Goal: Transaction & Acquisition: Download file/media

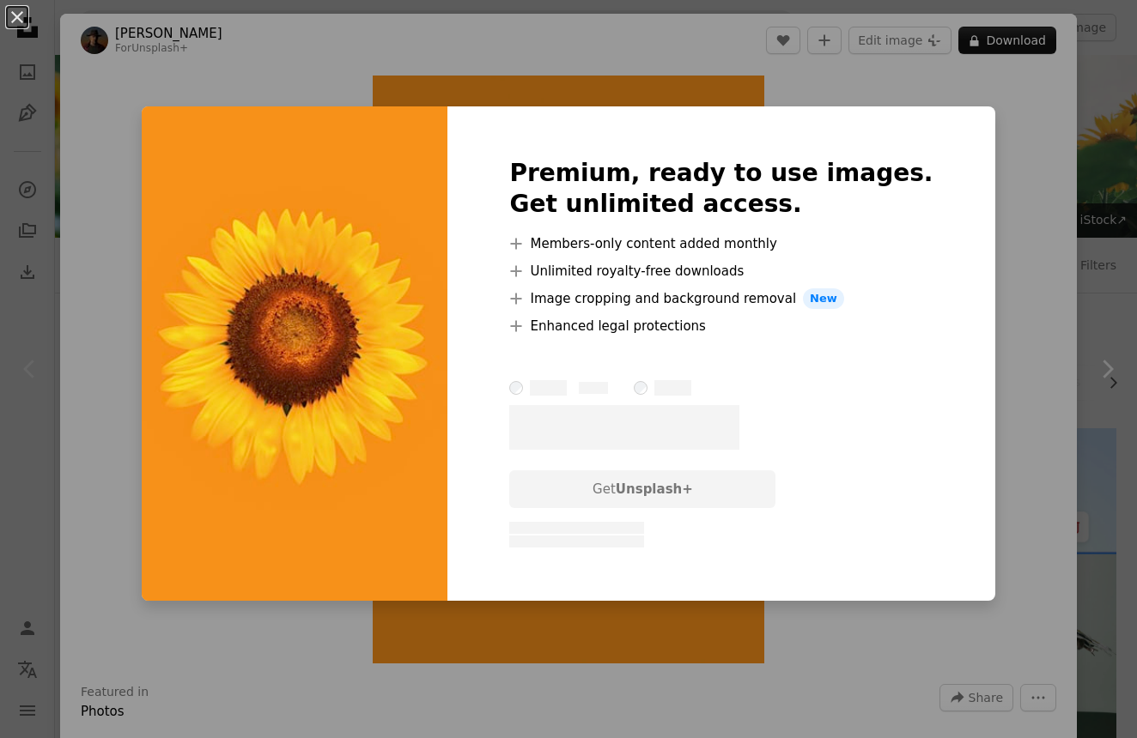
scroll to position [444, 0]
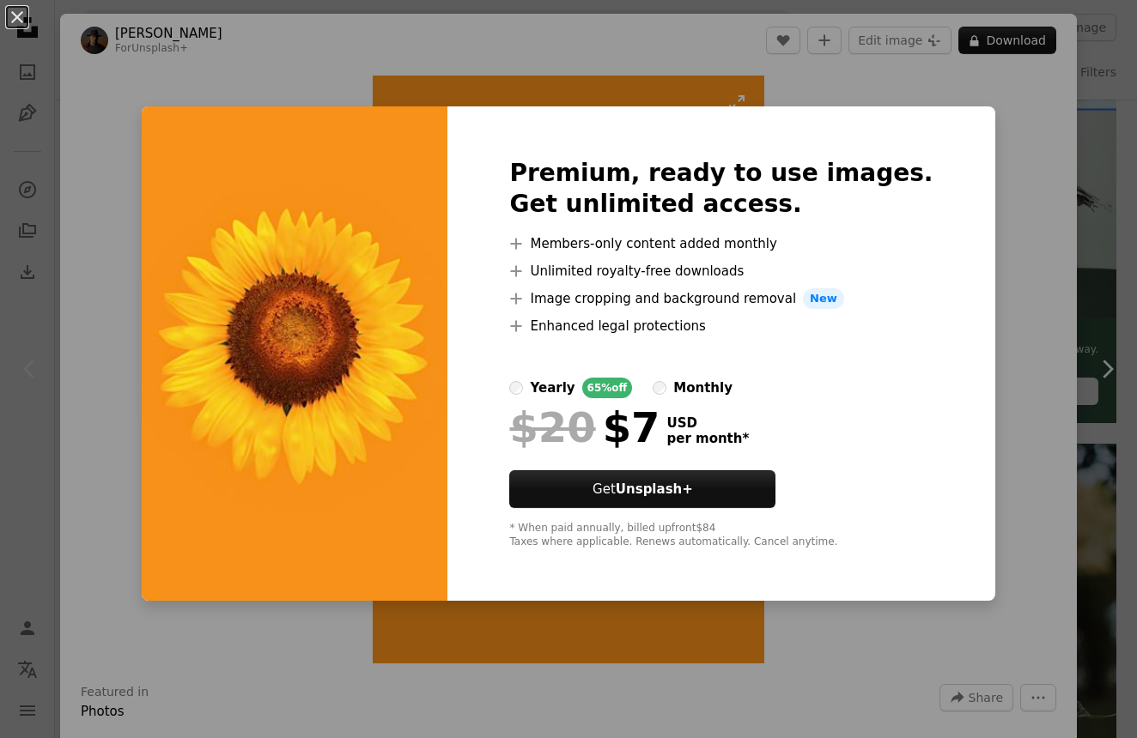
drag, startPoint x: 969, startPoint y: 488, endPoint x: 712, endPoint y: 270, distance: 338.0
click at [969, 488] on div "An X shape Premium, ready to use images. Get unlimited access. A plus sign Memb…" at bounding box center [568, 369] width 1137 height 738
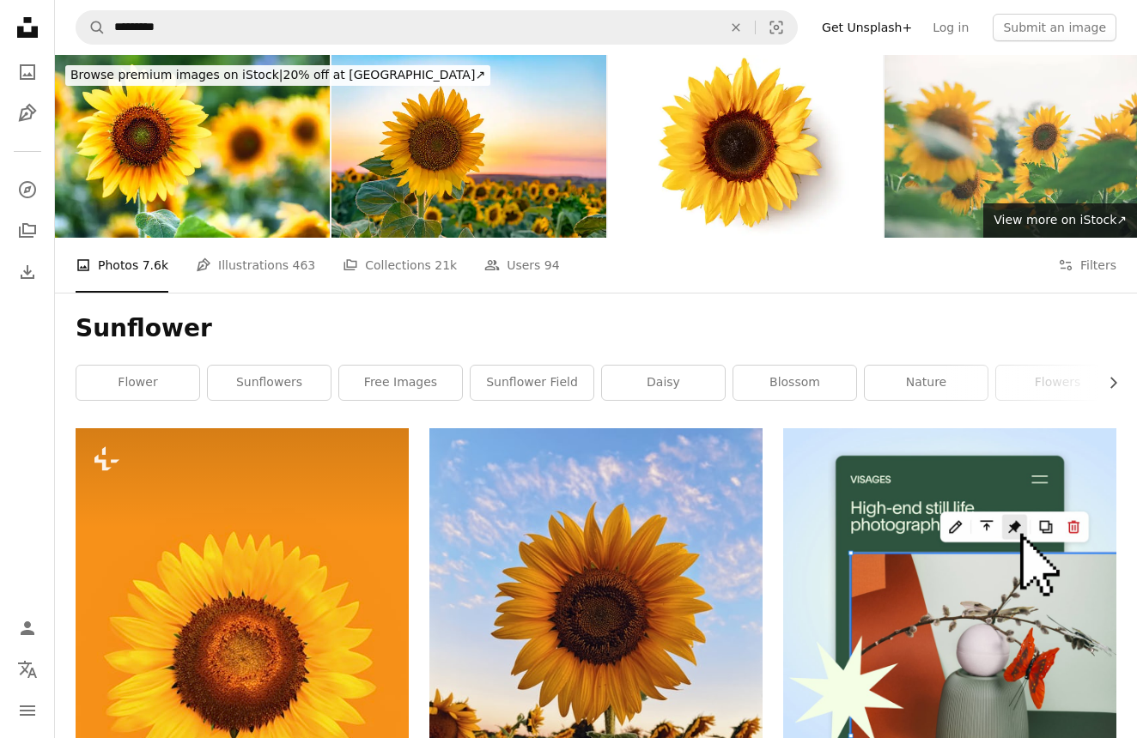
click at [1116, 256] on div "A photo Photos 7.6k Pen Tool Illustrations 463 A stack of folders Collections 2…" at bounding box center [596, 265] width 1082 height 55
click at [1102, 264] on button "Filters Filters" at bounding box center [1087, 265] width 58 height 55
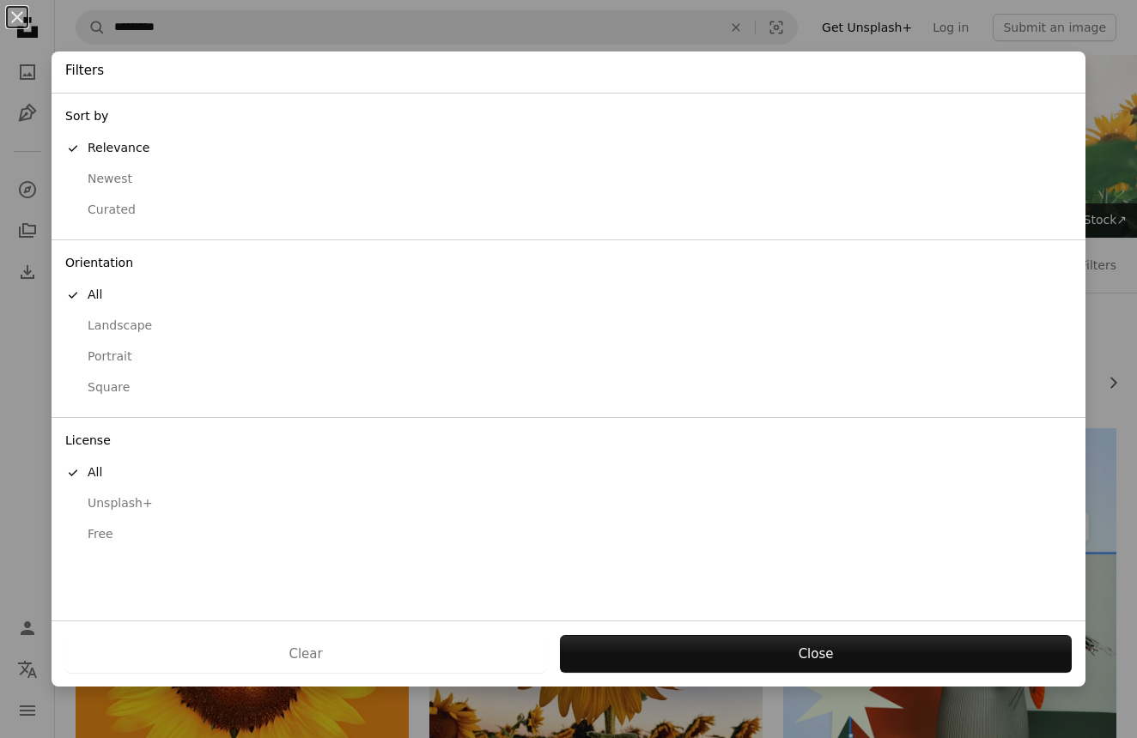
click at [140, 526] on div "Free" at bounding box center [568, 534] width 1006 height 17
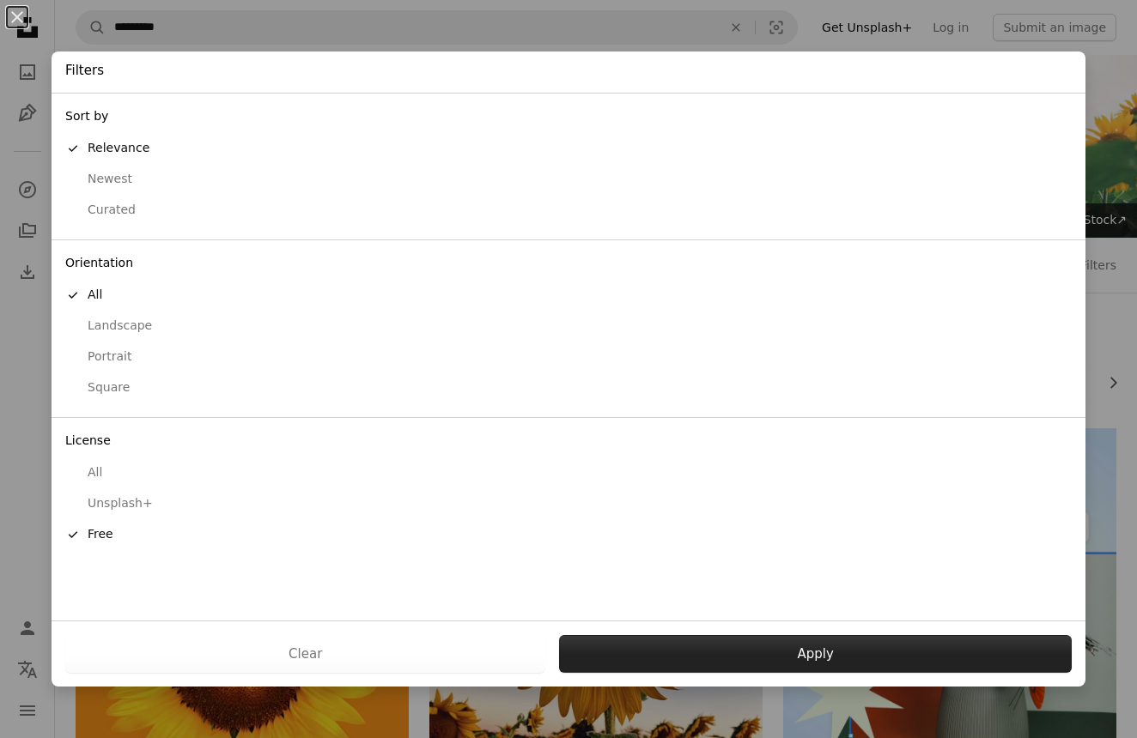
click at [781, 650] on button "Apply" at bounding box center [815, 654] width 512 height 38
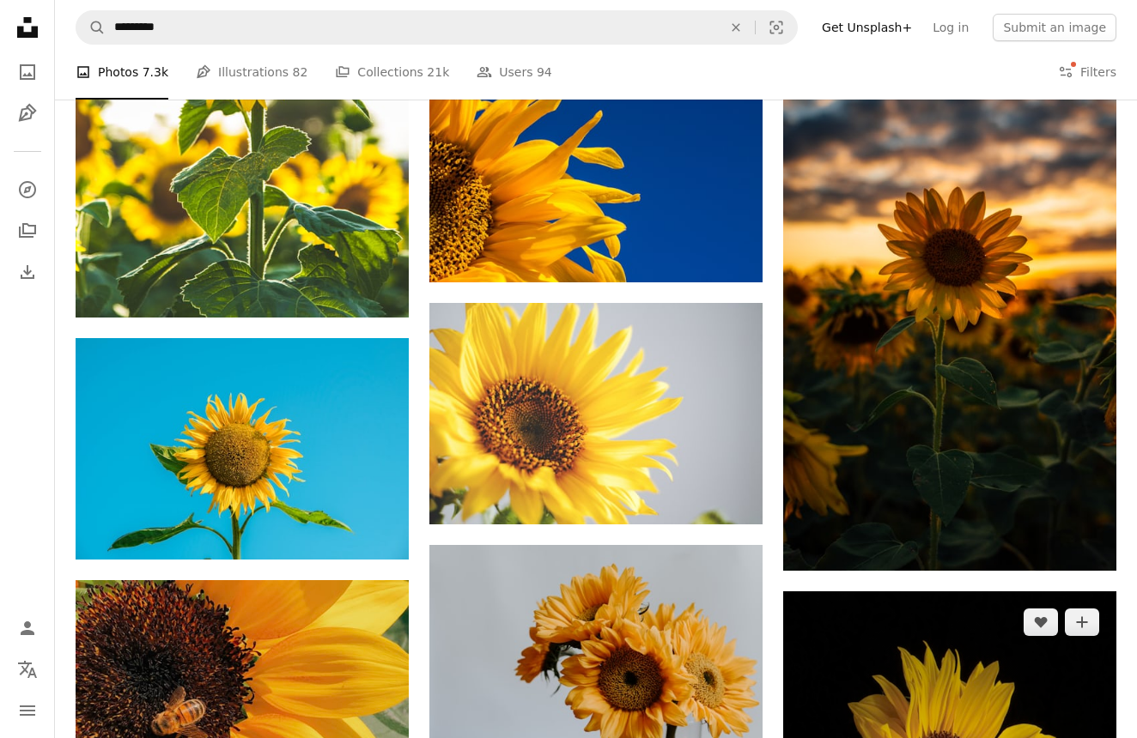
scroll to position [2079, 0]
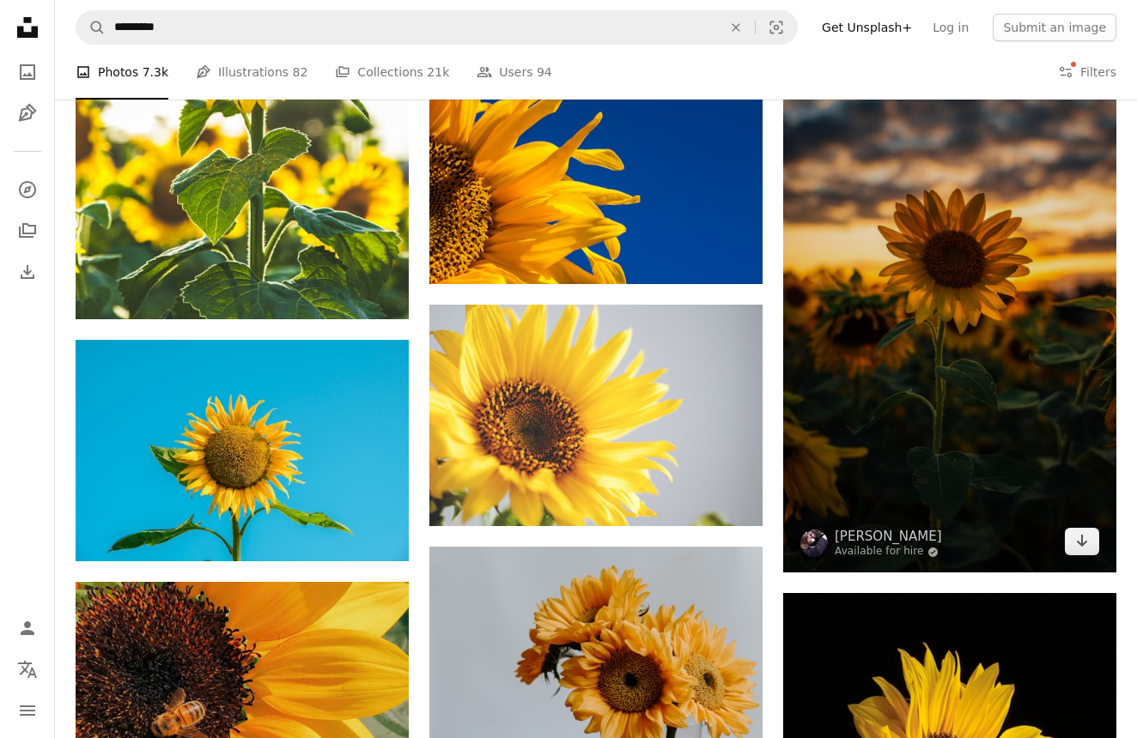
click at [950, 236] on img at bounding box center [949, 276] width 333 height 592
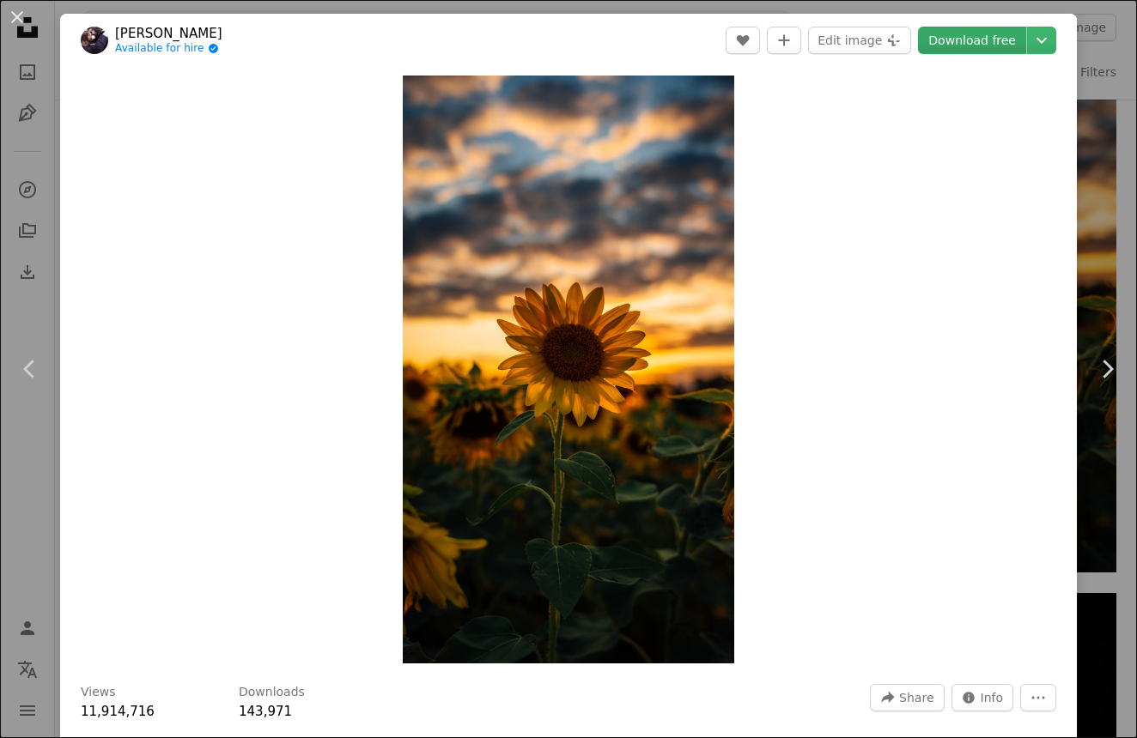
click at [963, 45] on link "Download free" at bounding box center [972, 40] width 108 height 27
